Goal: Information Seeking & Learning: Learn about a topic

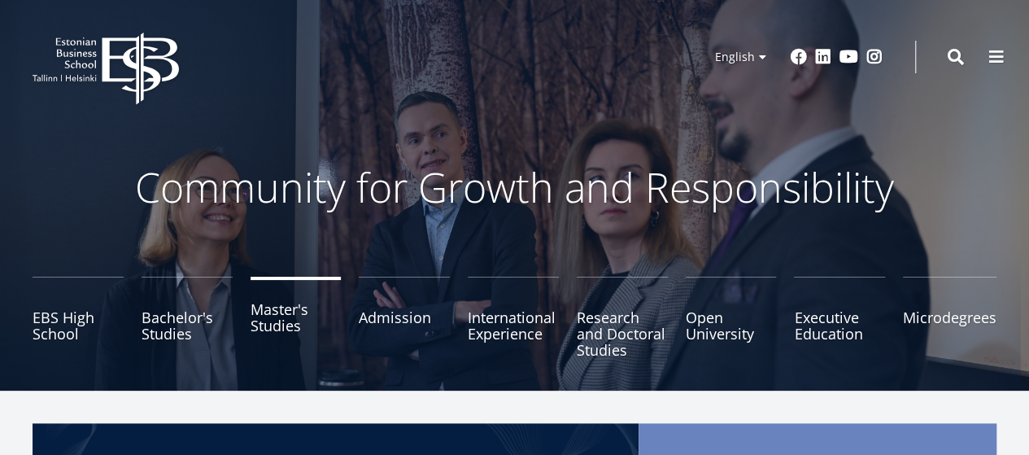
click at [282, 325] on link "Master's Studies" at bounding box center [296, 317] width 91 height 81
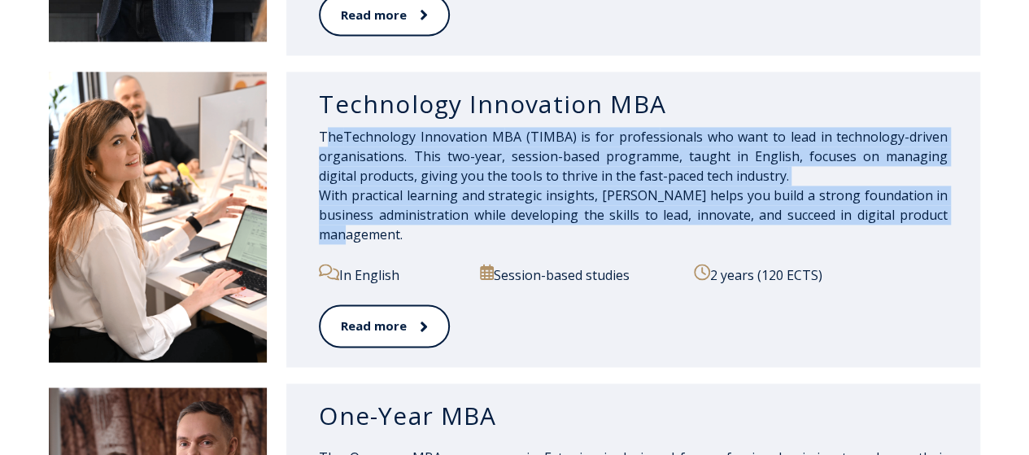
drag, startPoint x: 342, startPoint y: 144, endPoint x: 438, endPoint y: 243, distance: 138.6
click at [438, 243] on div "The Technology Innovation M BA (TIMBA) is for profes sionals who want to lead i…" at bounding box center [633, 195] width 629 height 137
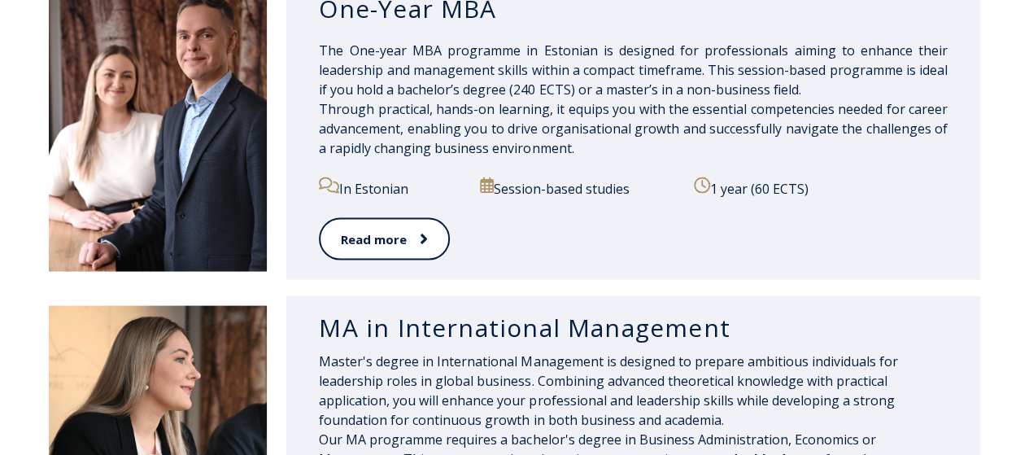
scroll to position [1622, 0]
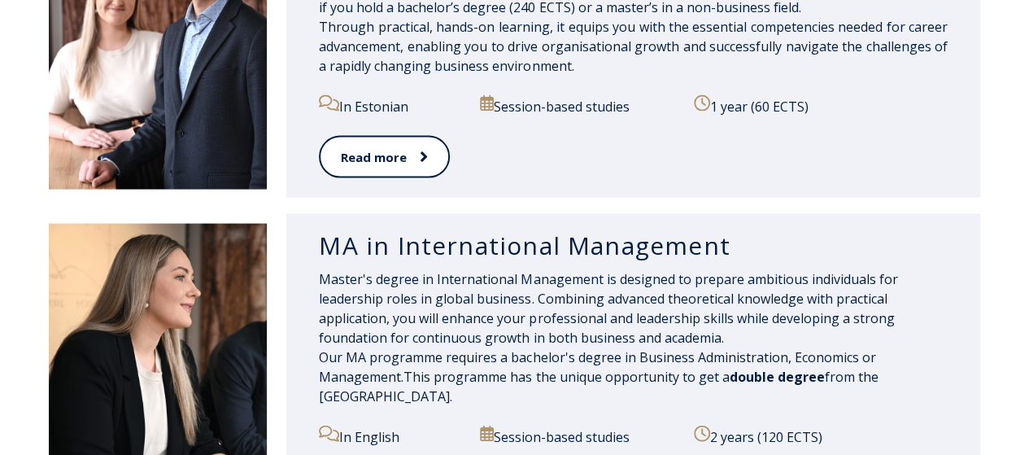
drag, startPoint x: 316, startPoint y: 245, endPoint x: 952, endPoint y: 412, distance: 656.9
click at [952, 412] on div "MA in International Management Master's degree in International Management is d…" at bounding box center [633, 371] width 694 height 314
drag, startPoint x: 887, startPoint y: 383, endPoint x: 424, endPoint y: 307, distance: 469.1
click at [280, 268] on div "MA in International Management Master's degree in International Management is d…" at bounding box center [514, 371] width 931 height 314
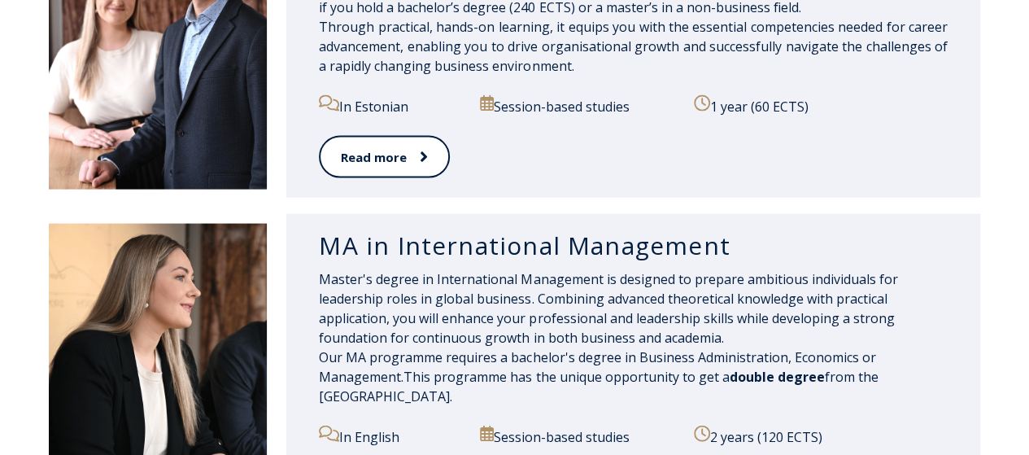
click at [424, 307] on span "Master's degree in International Management is designed to prepare ambitious in…" at bounding box center [608, 308] width 578 height 76
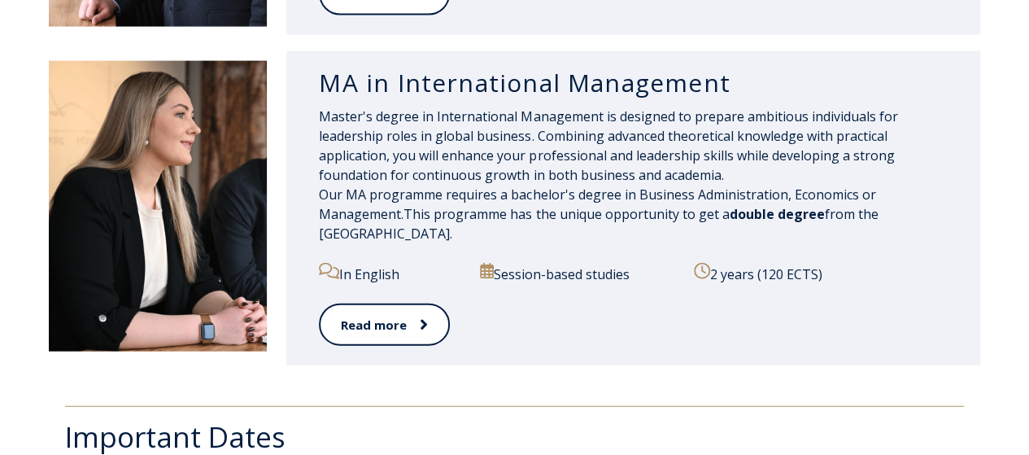
scroll to position [1784, 0]
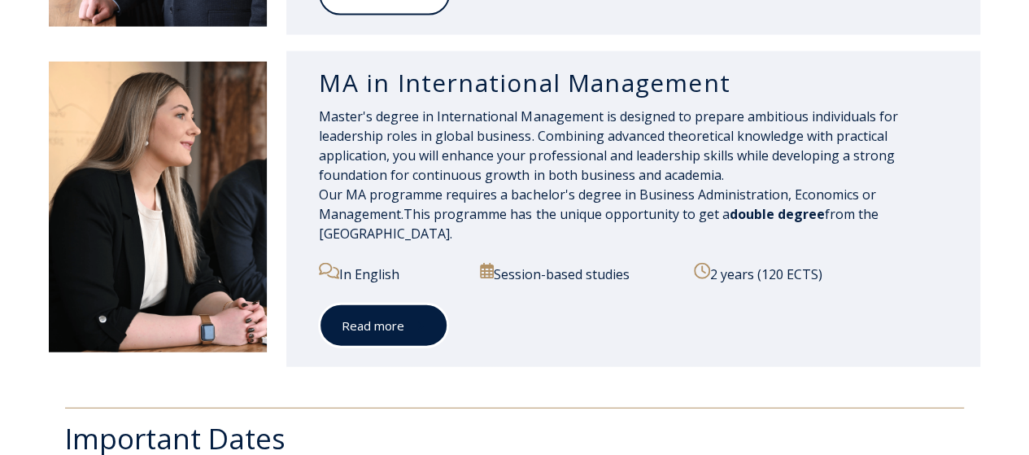
click at [410, 324] on span at bounding box center [414, 325] width 21 height 16
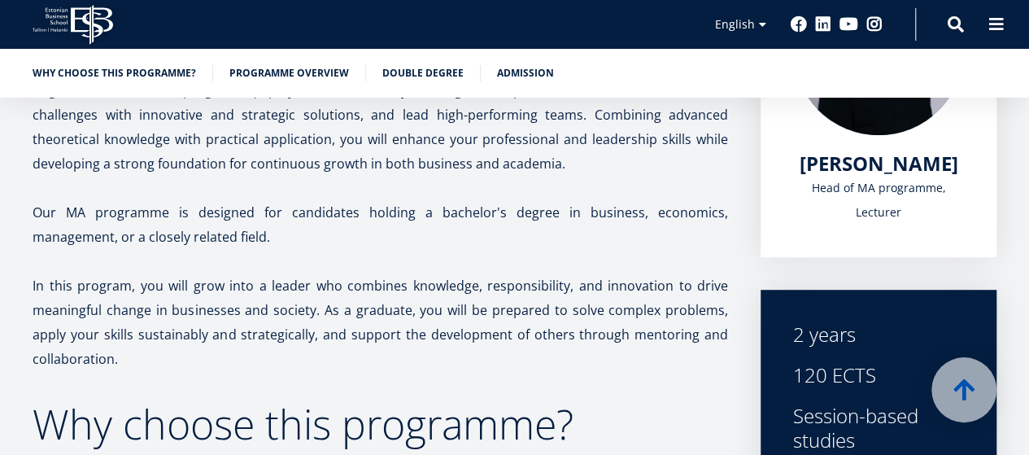
scroll to position [13, 0]
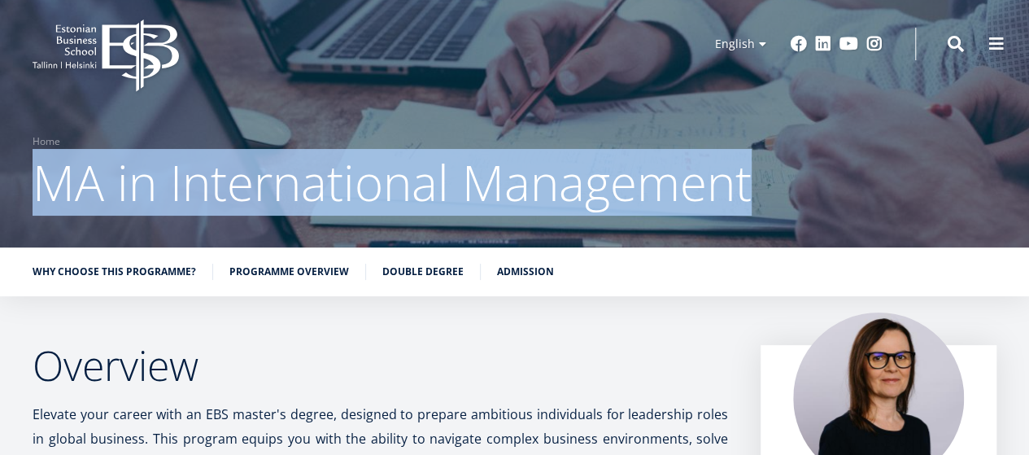
drag, startPoint x: 743, startPoint y: 181, endPoint x: 33, endPoint y: 181, distance: 710.0
click at [33, 181] on span "MA in International Management" at bounding box center [392, 182] width 719 height 67
copy span "MA in International Management"
